Goal: Check status

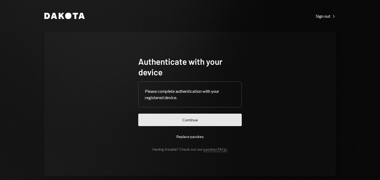
click at [190, 118] on button "Continue" at bounding box center [190, 120] width 104 height 12
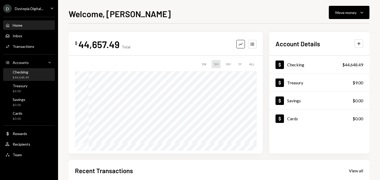
click at [27, 77] on div "$44,648.49" at bounding box center [21, 77] width 16 height 4
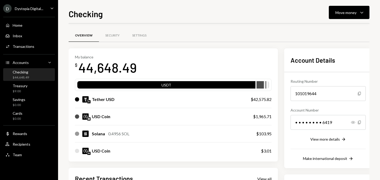
scroll to position [60, 0]
